Goal: Transaction & Acquisition: Purchase product/service

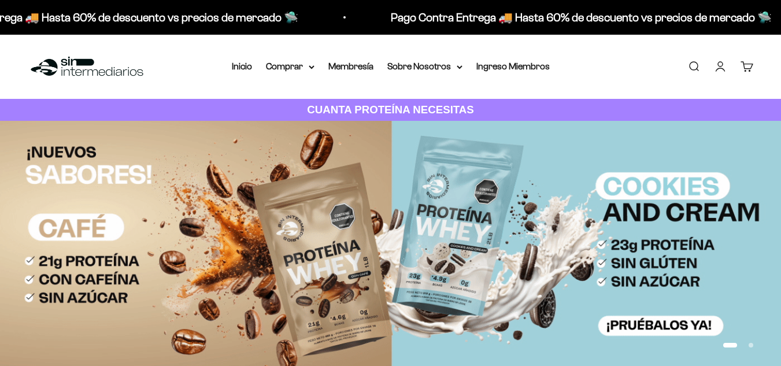
click at [692, 66] on link "Buscar" at bounding box center [693, 66] width 13 height 13
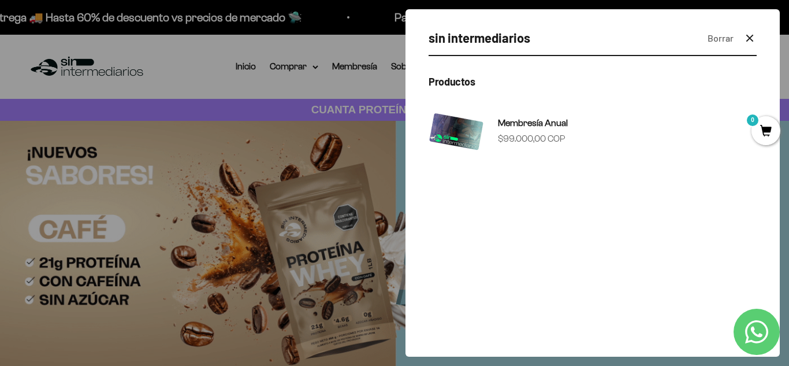
type input "sin intermediarios"
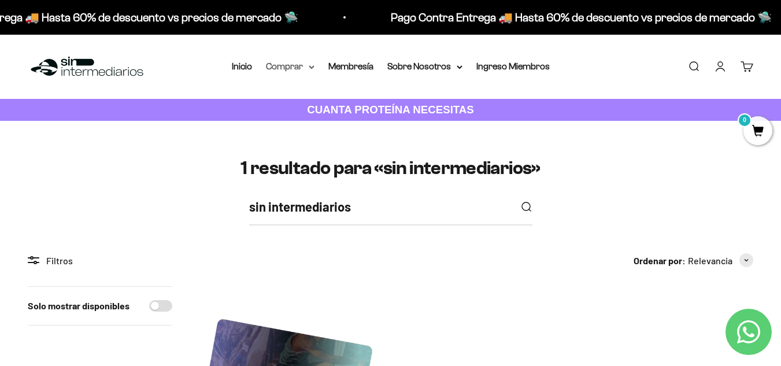
click at [285, 65] on summary "Comprar" at bounding box center [290, 66] width 49 height 15
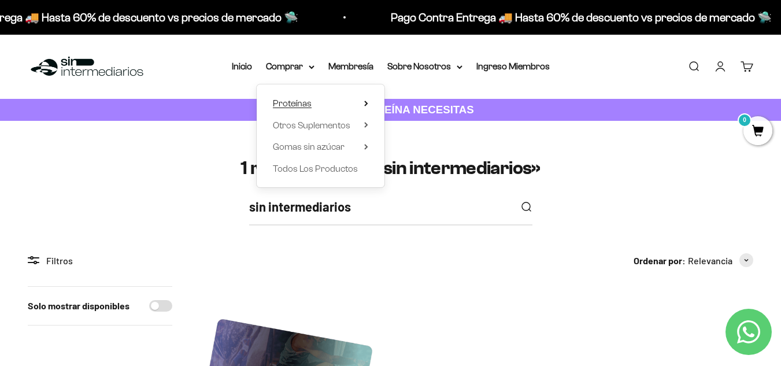
click at [296, 98] on span "Proteínas" at bounding box center [292, 103] width 39 height 10
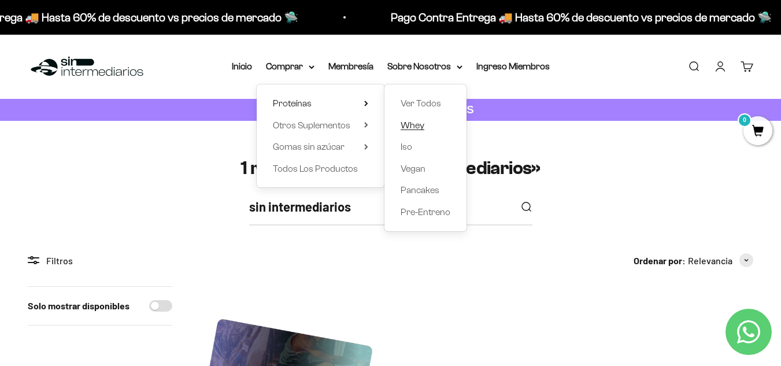
click at [409, 123] on span "Whey" at bounding box center [412, 125] width 24 height 10
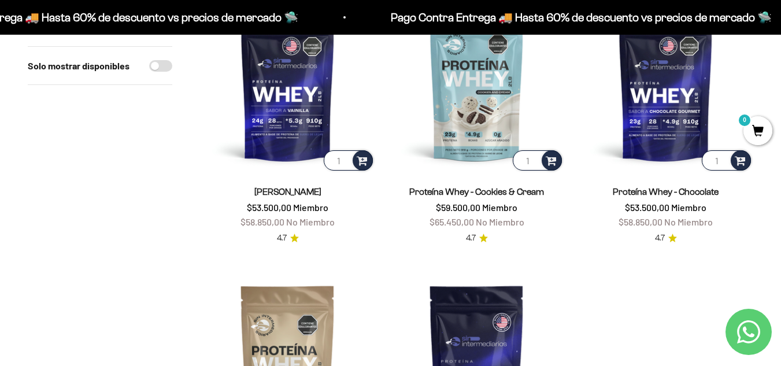
scroll to position [180, 0]
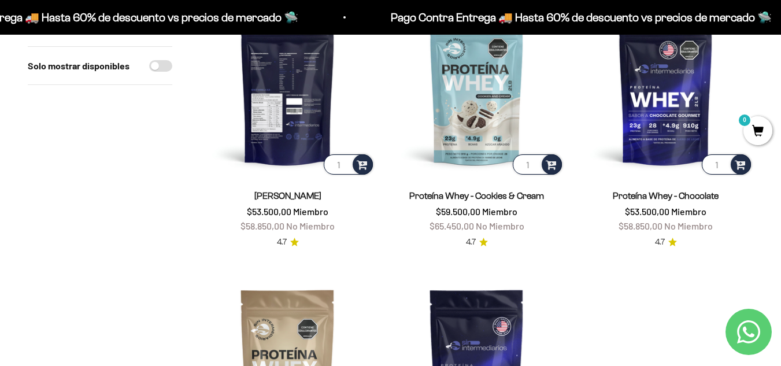
click at [286, 120] on img at bounding box center [287, 89] width 175 height 175
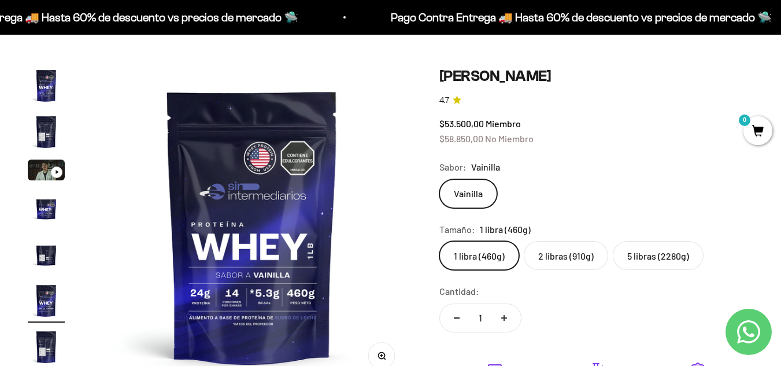
scroll to position [60, 0]
click at [42, 131] on img "Ir al artículo 2" at bounding box center [46, 131] width 37 height 37
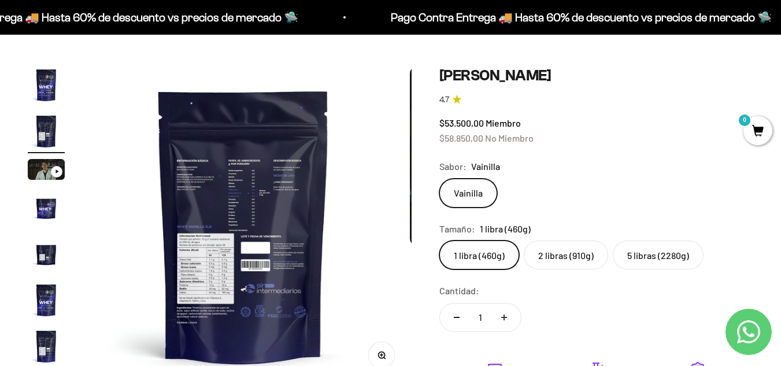
scroll to position [0, 326]
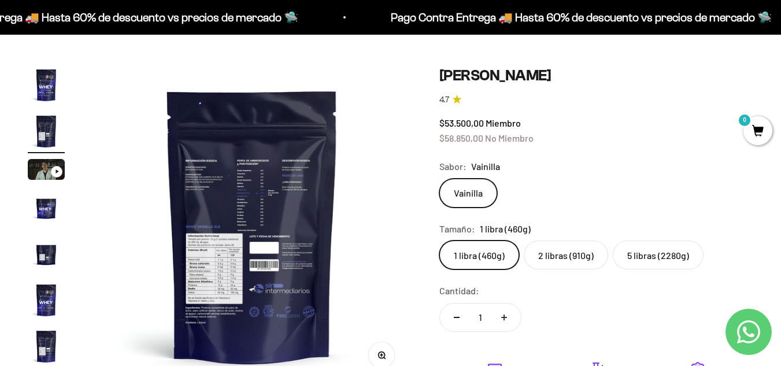
click at [40, 211] on img "Ir al artículo 4" at bounding box center [46, 207] width 37 height 37
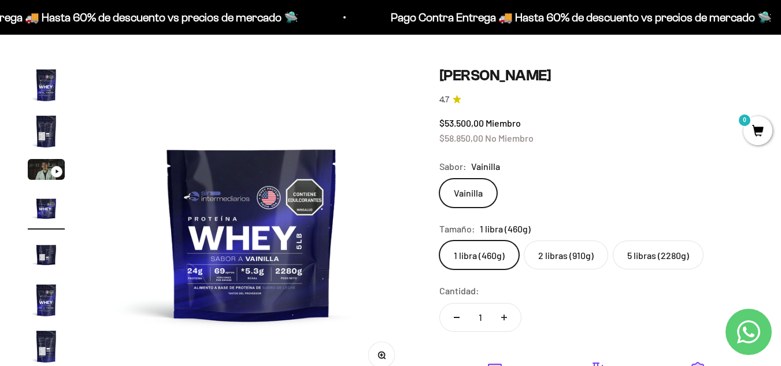
click at [43, 243] on img "Ir al artículo 5" at bounding box center [46, 253] width 37 height 37
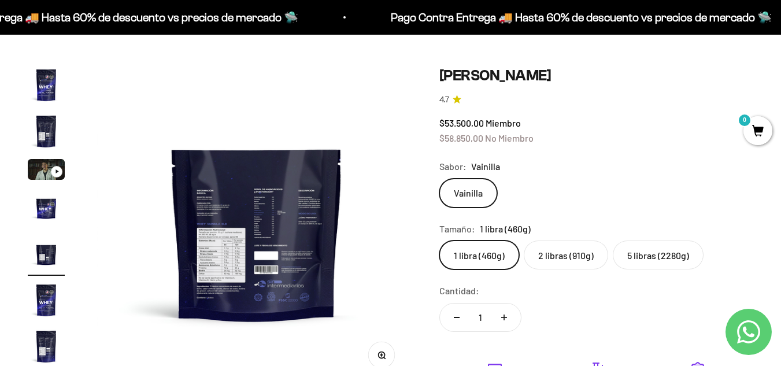
scroll to position [0, 1303]
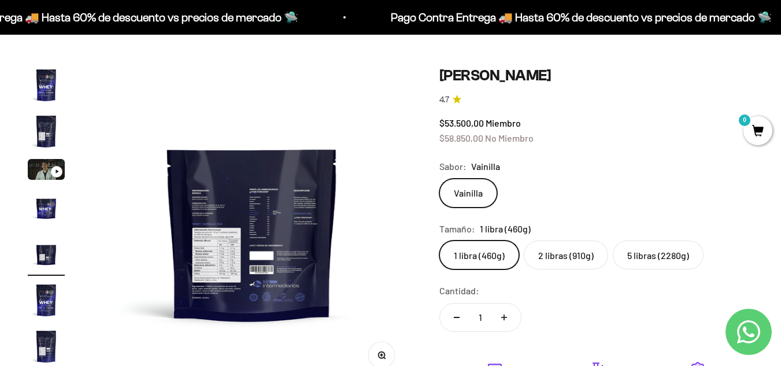
click at [47, 302] on img "Ir al artículo 6" at bounding box center [46, 299] width 37 height 37
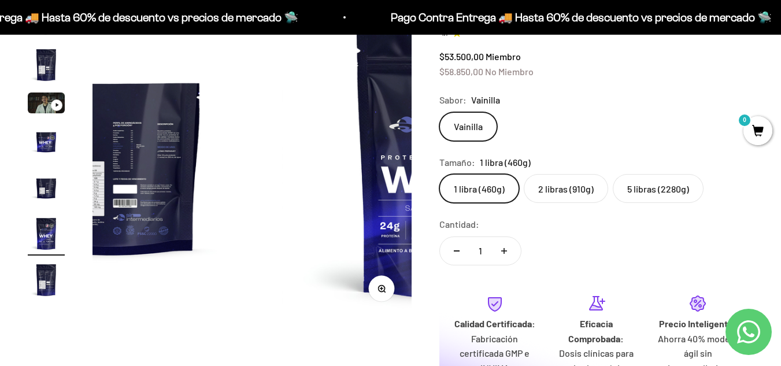
scroll to position [129, 0]
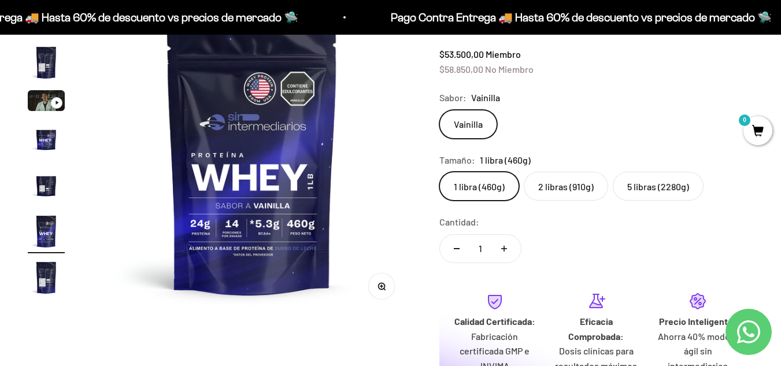
click at [42, 276] on img "Ir al artículo 7" at bounding box center [46, 277] width 37 height 37
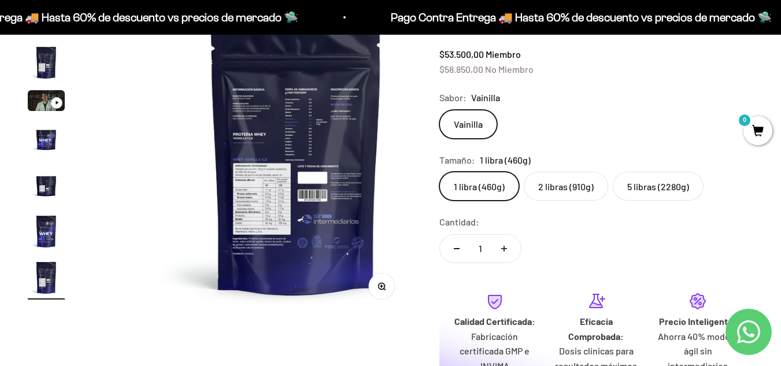
scroll to position [0, 1955]
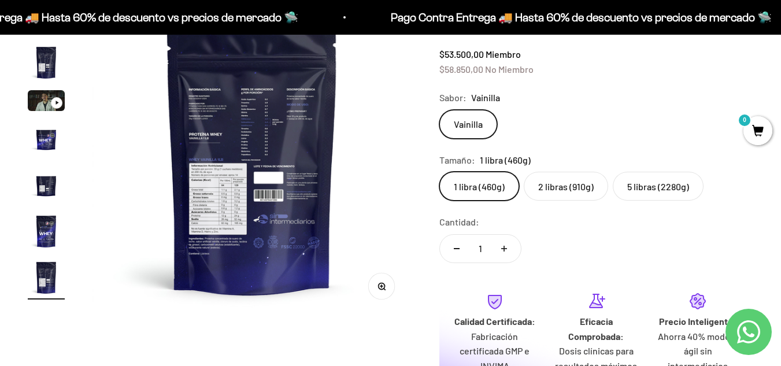
click at [199, 114] on img at bounding box center [251, 157] width 319 height 319
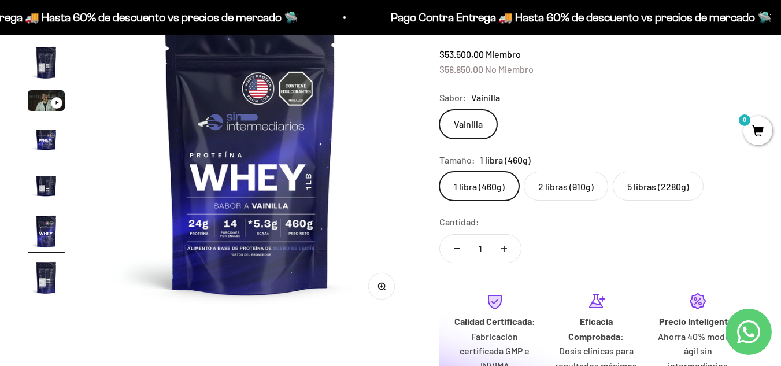
scroll to position [0, 1629]
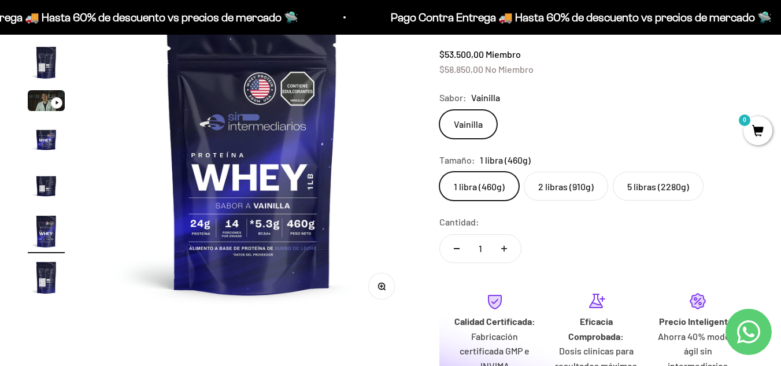
click at [41, 279] on img "Ir al artículo 7" at bounding box center [46, 277] width 37 height 37
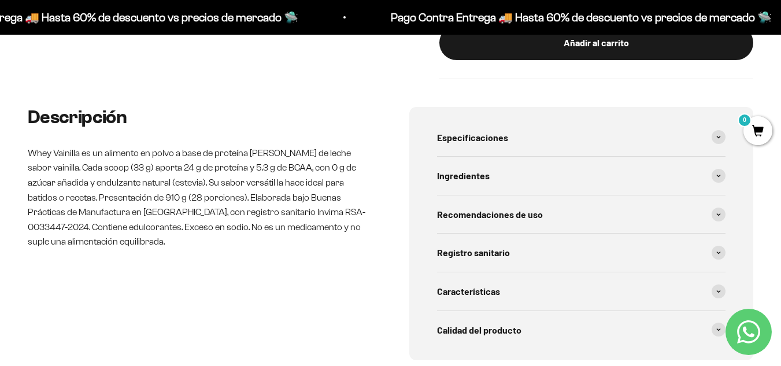
scroll to position [545, 0]
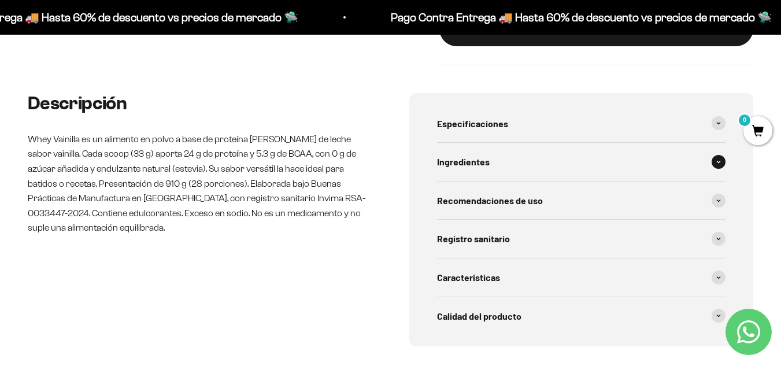
click at [719, 164] on span at bounding box center [718, 162] width 14 height 14
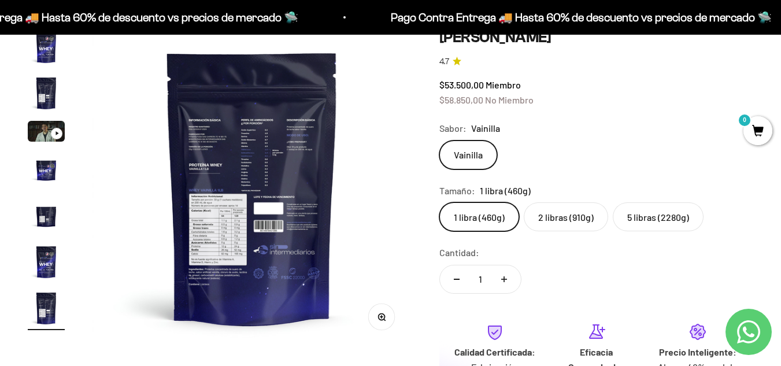
scroll to position [85, 0]
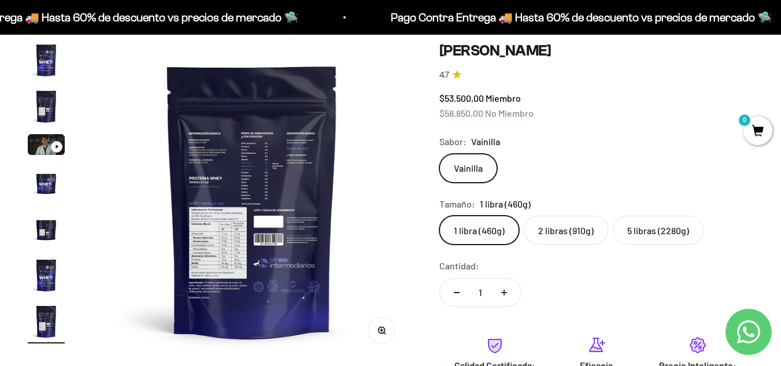
click at [45, 65] on img "Ir al artículo 1" at bounding box center [46, 60] width 37 height 37
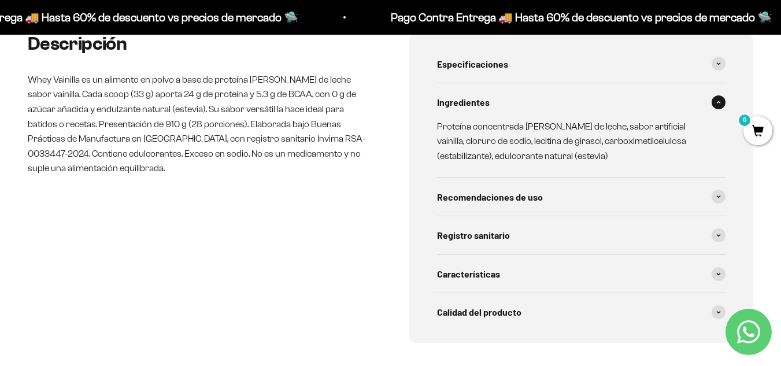
scroll to position [604, 0]
